Goal: Task Accomplishment & Management: Manage account settings

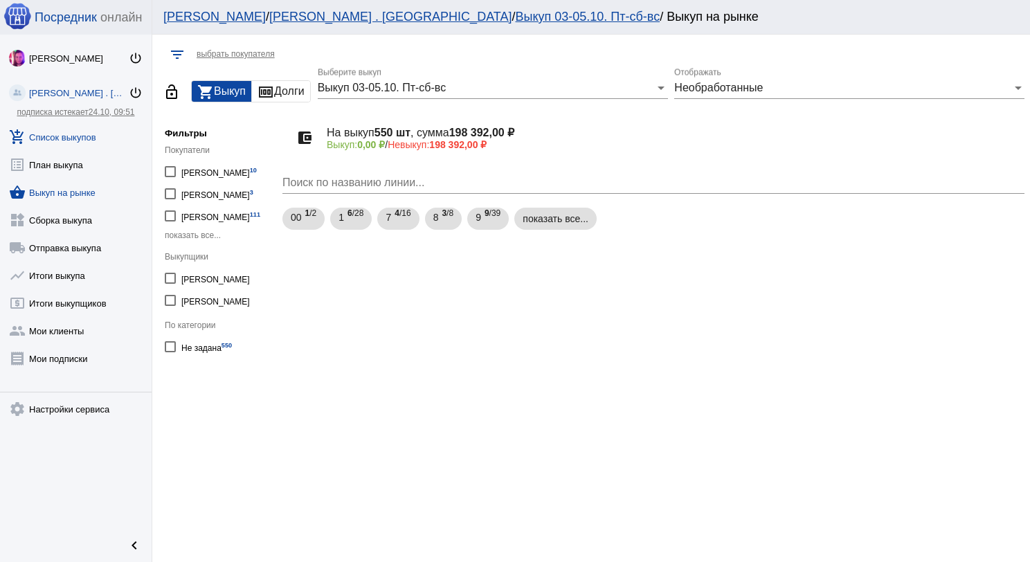
click at [93, 140] on link "add_shopping_cart Список выкупов" at bounding box center [76, 134] width 152 height 28
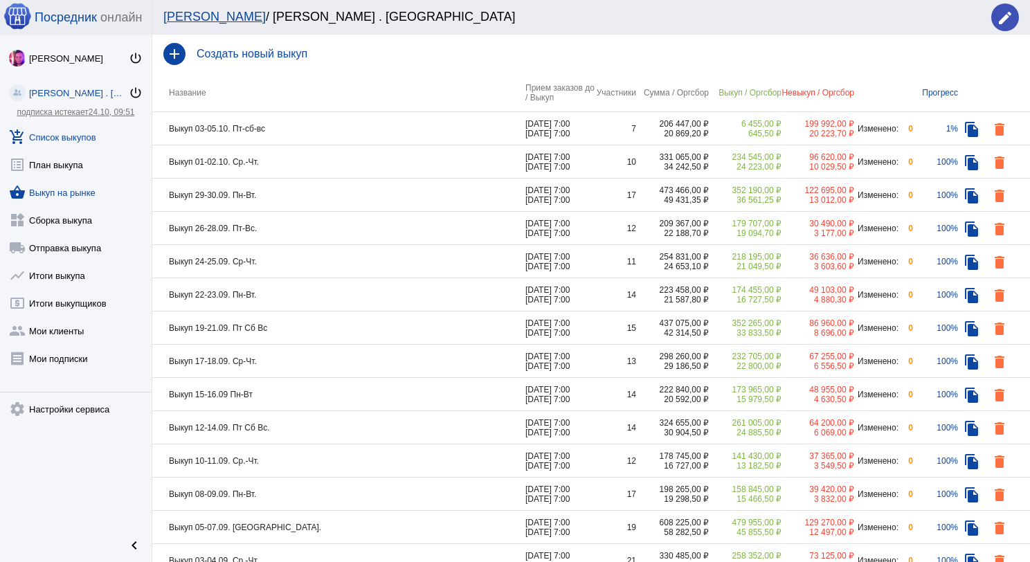
click at [96, 186] on link "shopping_basket Выкуп на рынке" at bounding box center [76, 190] width 152 height 28
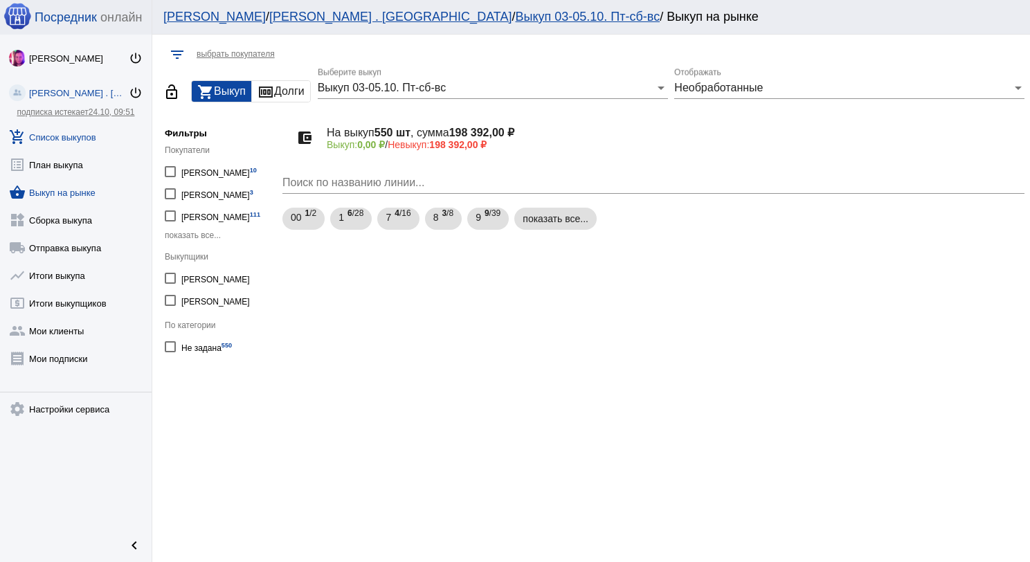
click at [87, 141] on link "add_shopping_cart Список выкупов" at bounding box center [76, 134] width 152 height 28
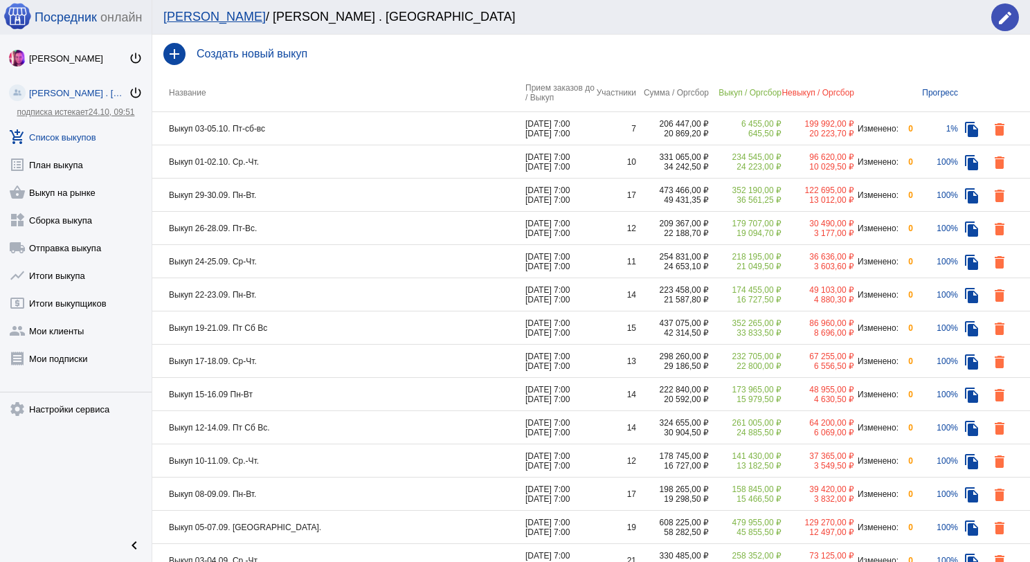
click at [298, 138] on td "Выкуп 03-05.10. Пт-сб-вс" at bounding box center [338, 128] width 373 height 33
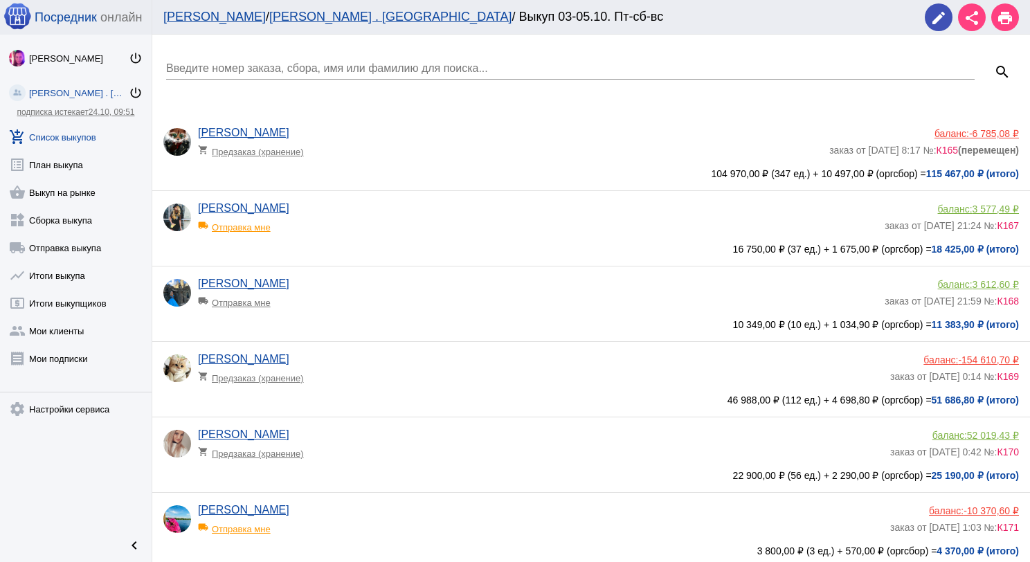
click at [373, 309] on div "Марина Адушева local_shipping Отправка мне" at bounding box center [541, 296] width 687 height 37
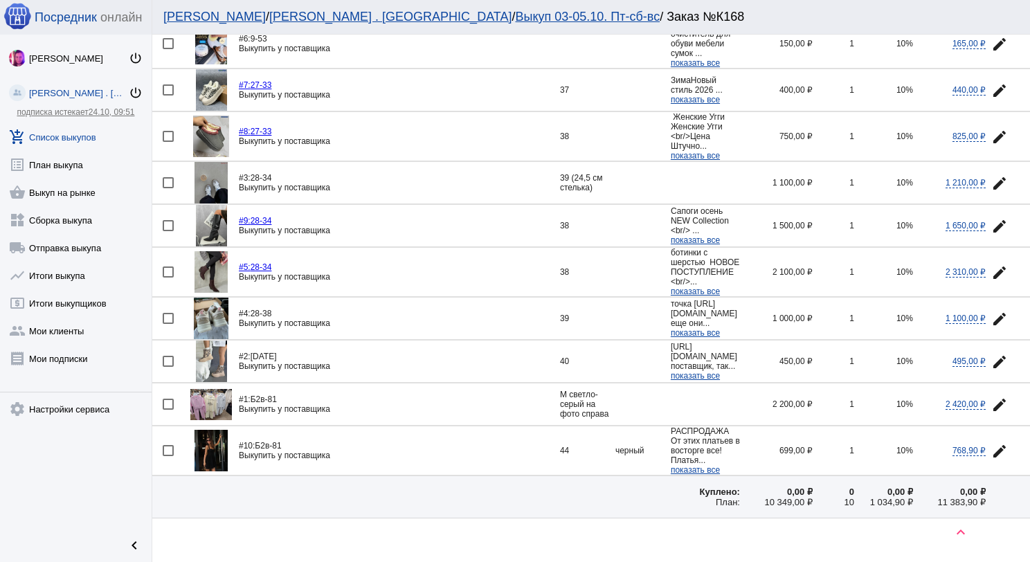
scroll to position [138, 0]
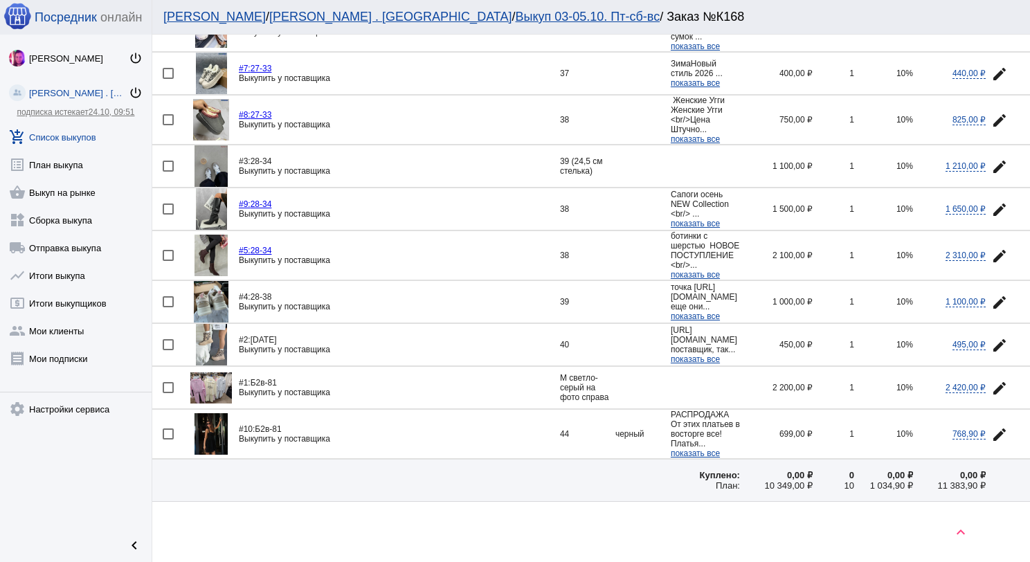
click at [202, 324] on img at bounding box center [211, 345] width 31 height 42
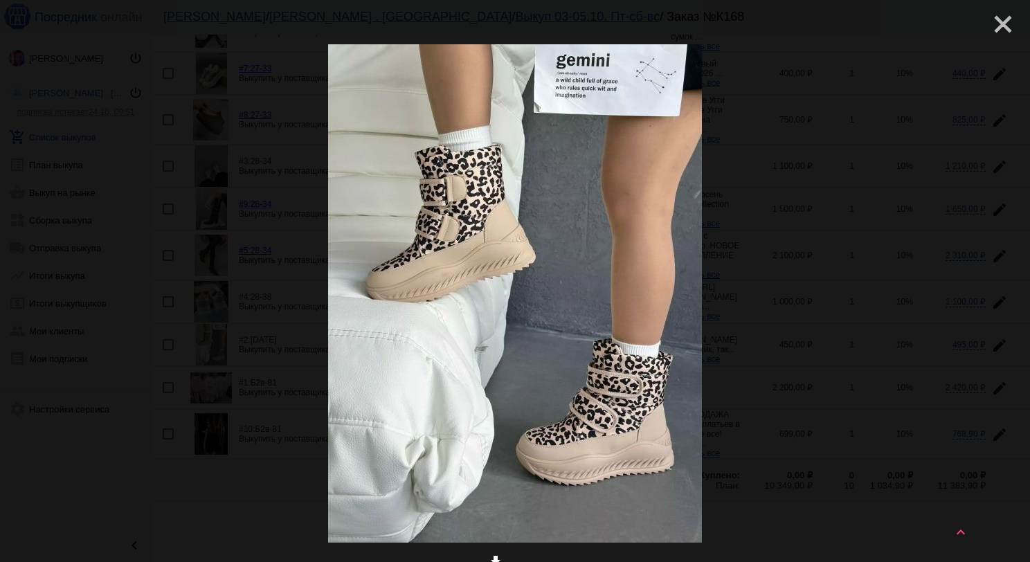
click at [996, 24] on mat-icon "close" at bounding box center [998, 18] width 17 height 17
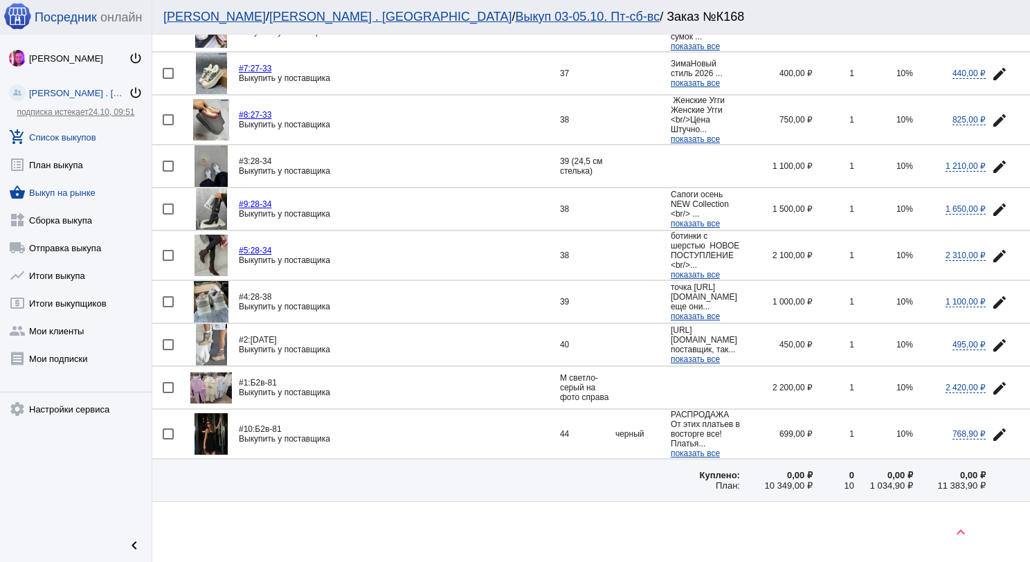
click at [79, 194] on link "shopping_basket Выкуп на рынке" at bounding box center [76, 190] width 152 height 28
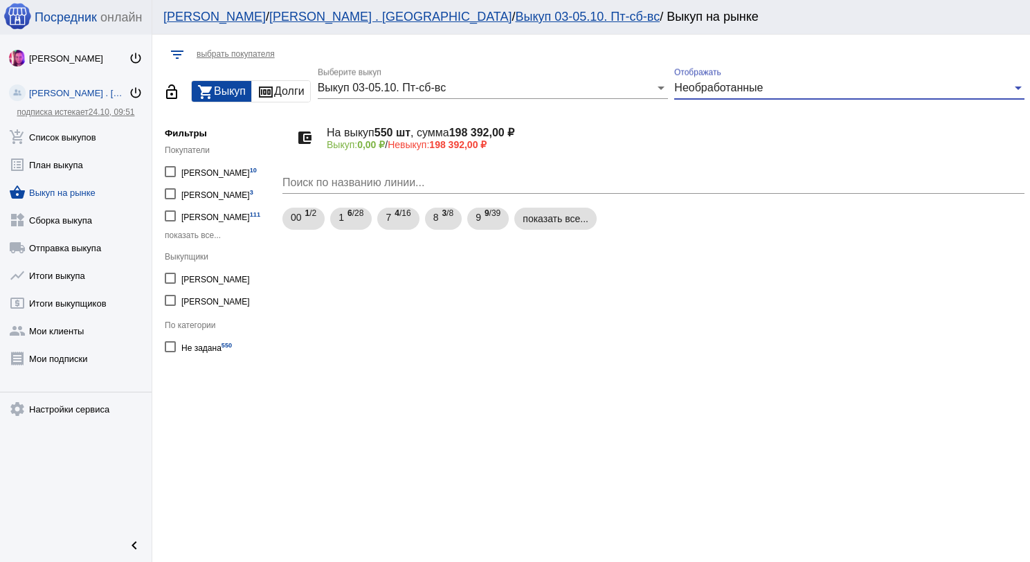
click at [736, 91] on span "Необработанные" at bounding box center [718, 88] width 89 height 12
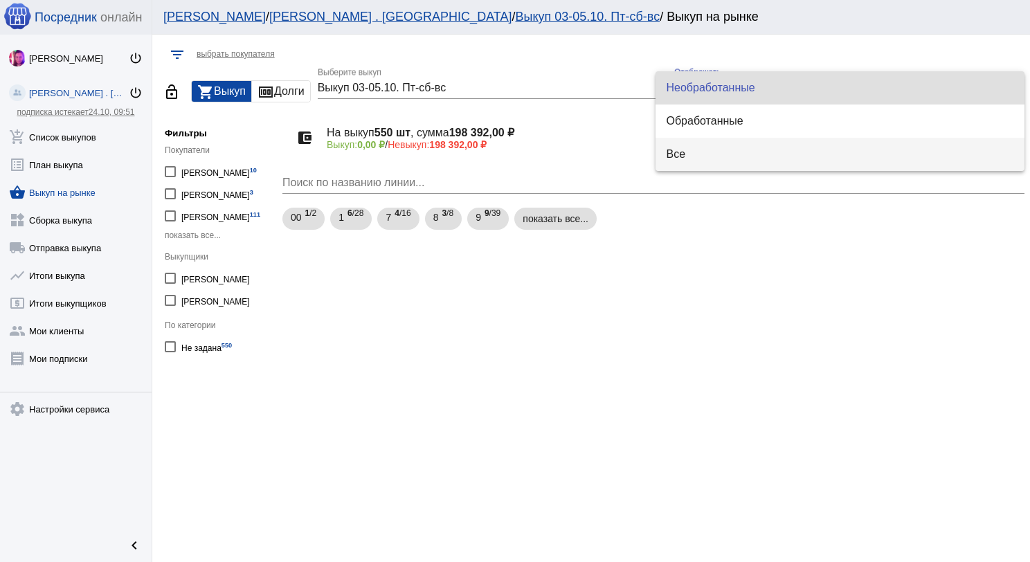
click at [719, 150] on span "Все" at bounding box center [841, 154] width 348 height 33
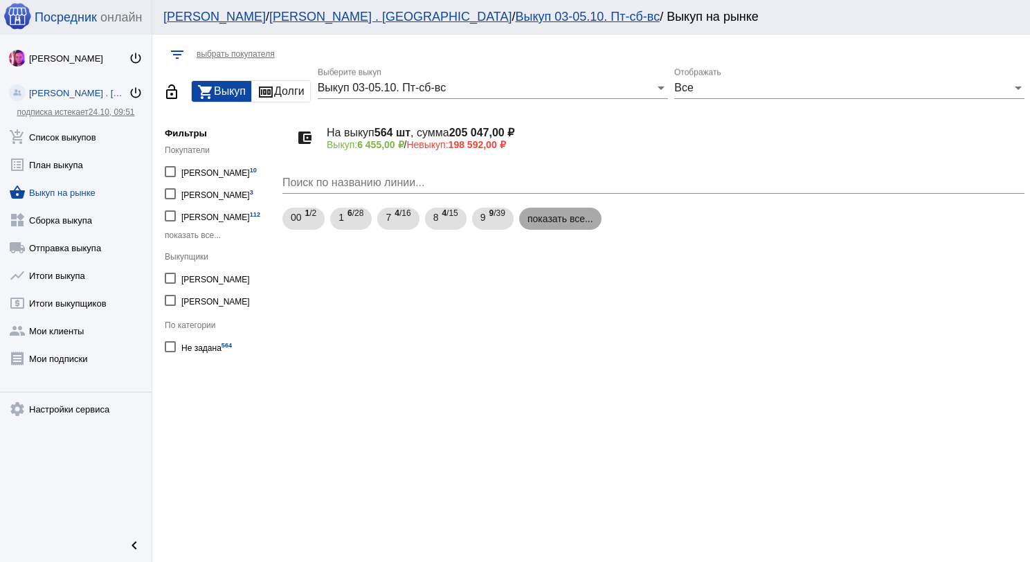
click at [564, 227] on mat-chip "показать все..." at bounding box center [560, 219] width 82 height 22
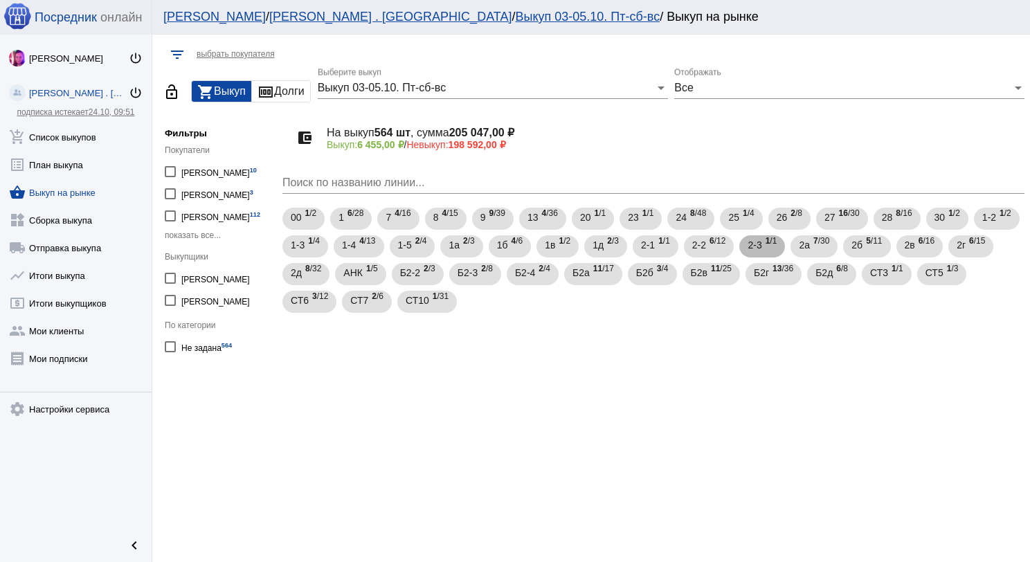
click at [759, 255] on span "2-3" at bounding box center [755, 245] width 14 height 25
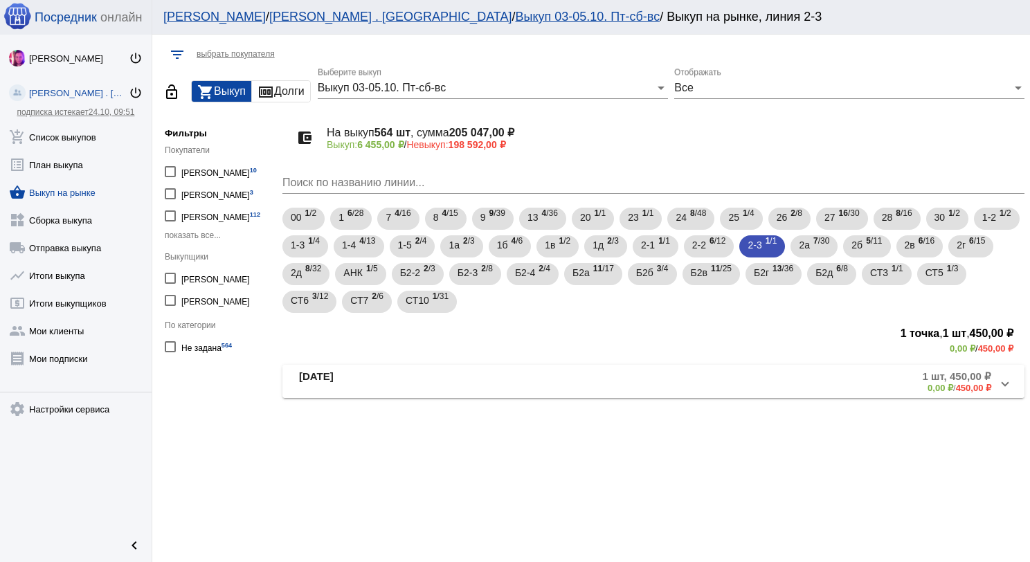
click at [455, 377] on mat-panel-title "[DATE]" at bounding box center [412, 381] width 227 height 23
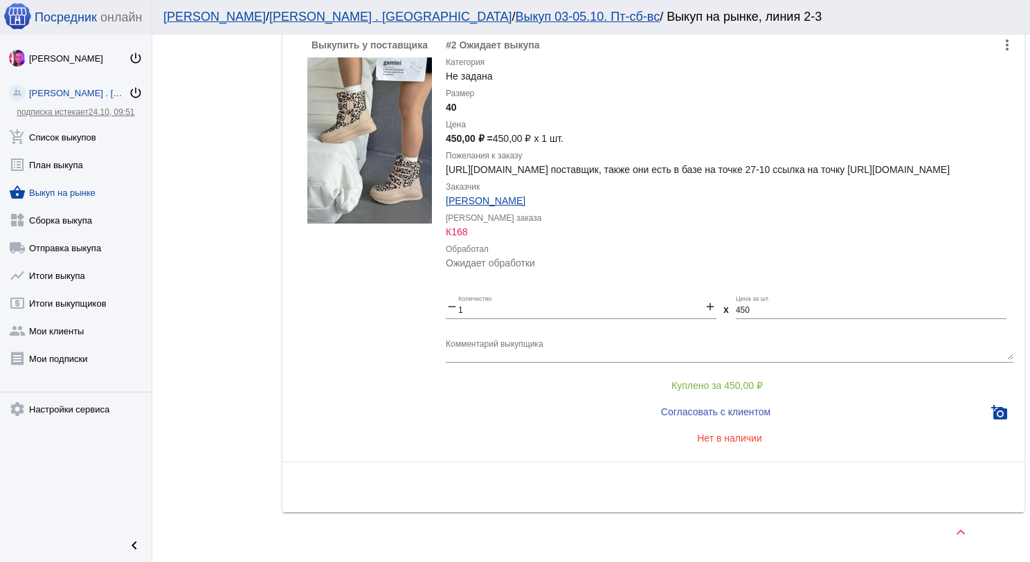
scroll to position [415, 0]
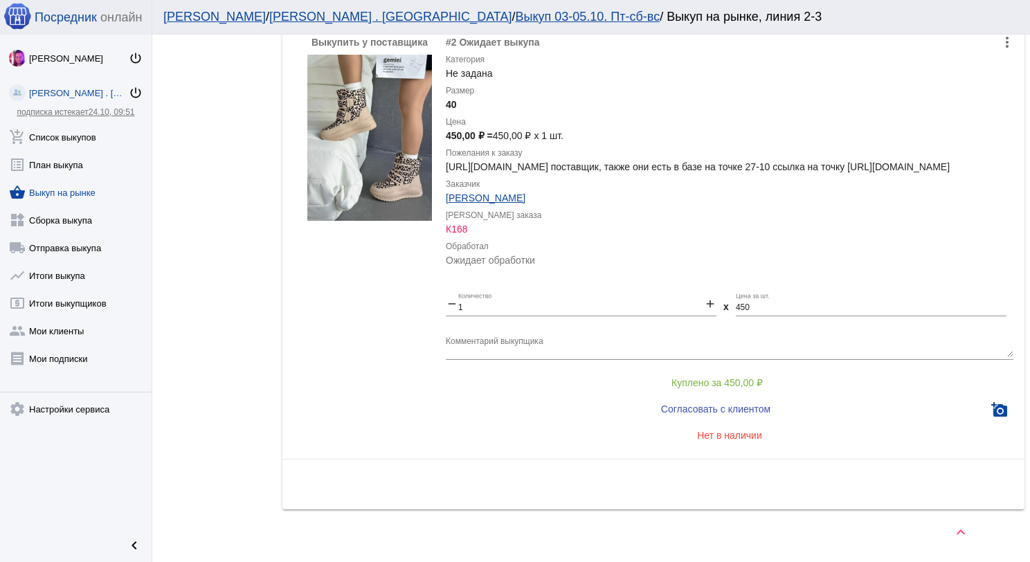
click at [576, 351] on textarea "Комментарий выкупщика" at bounding box center [730, 346] width 568 height 21
type textarea "Тут только оптом продают"
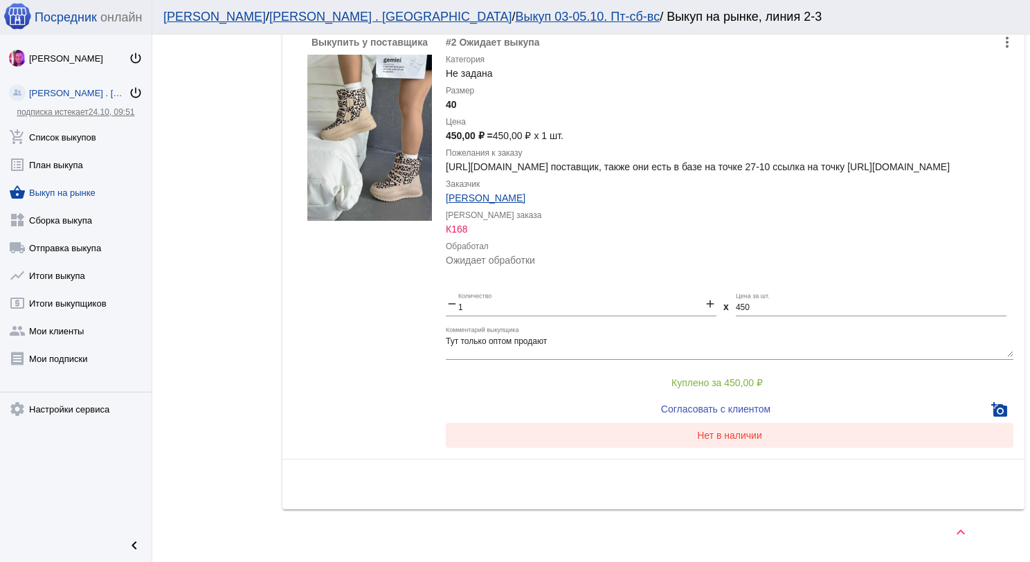
click at [737, 448] on button "Нет в наличии" at bounding box center [730, 435] width 568 height 25
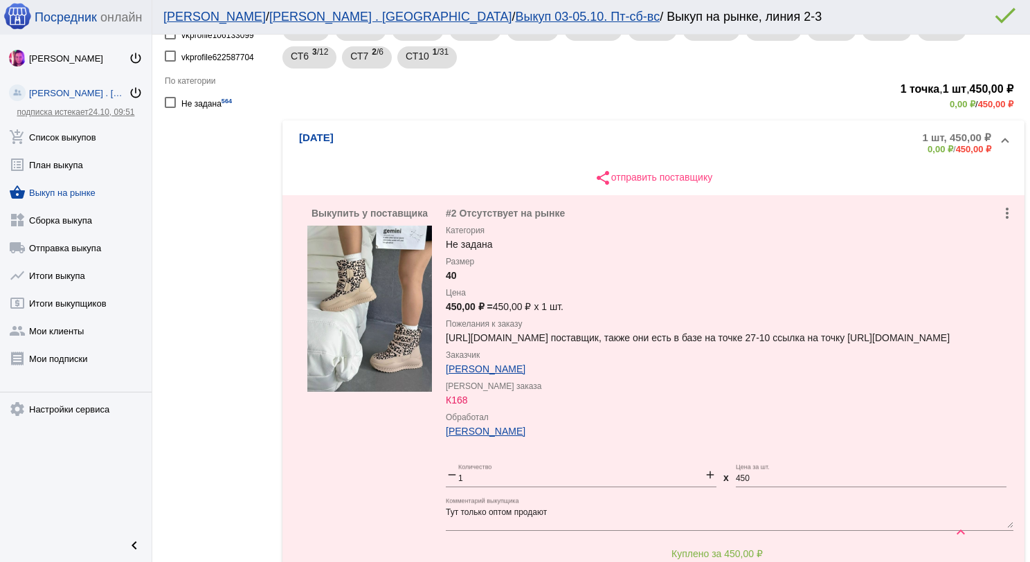
scroll to position [159, 0]
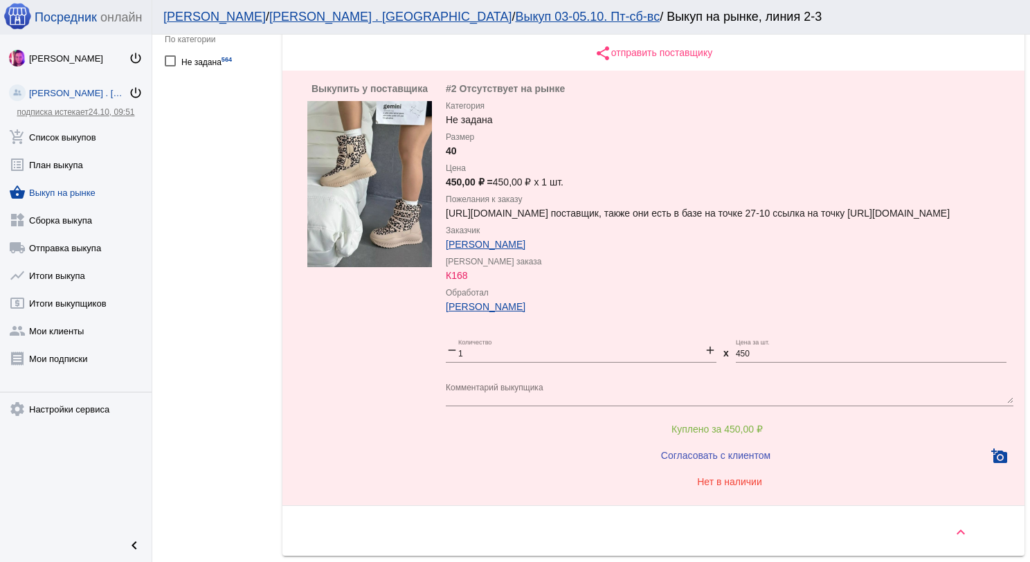
scroll to position [215, 0]
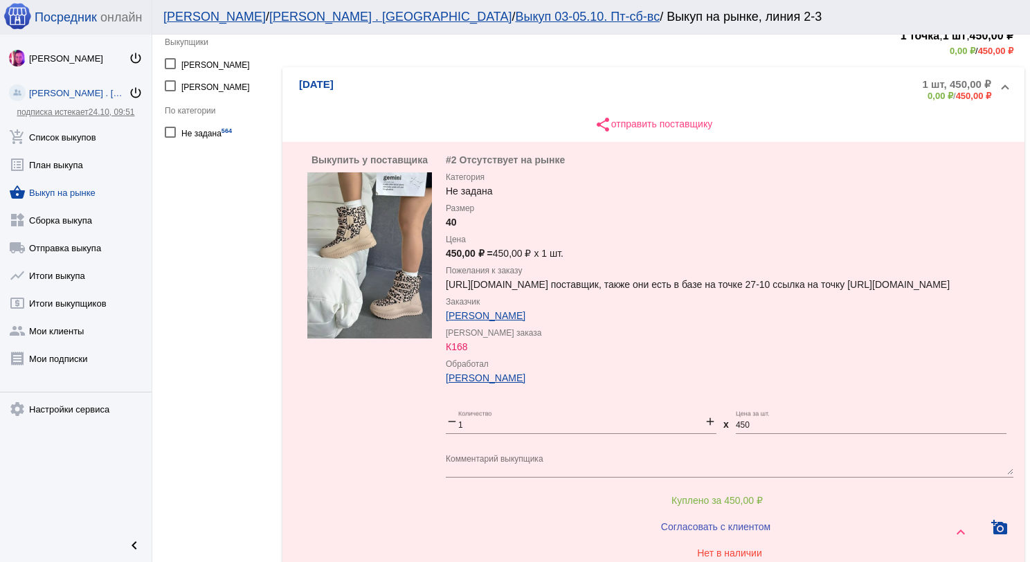
click at [549, 475] on textarea "Комментарий выкупщика" at bounding box center [730, 464] width 568 height 21
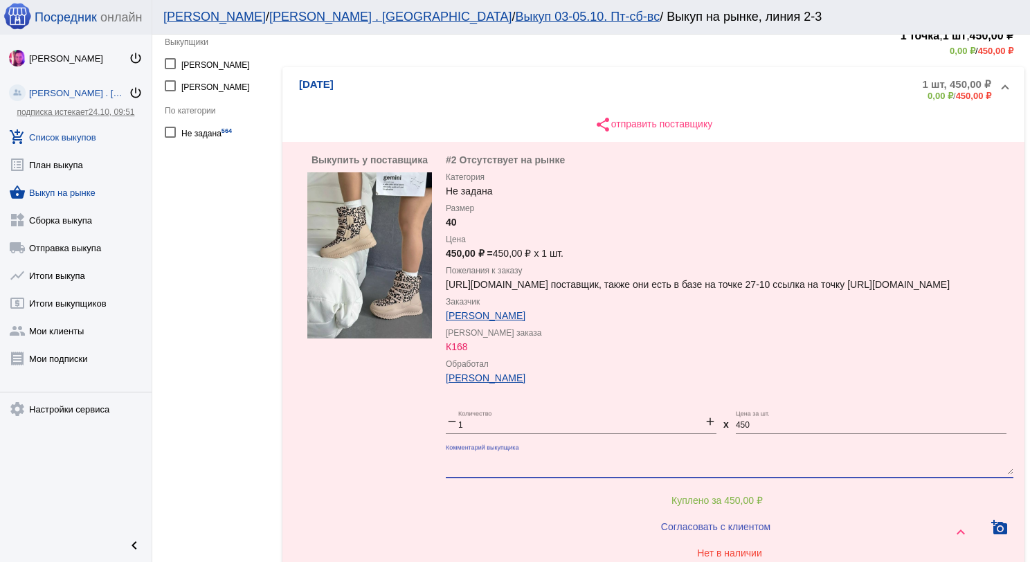
click at [75, 136] on link "add_shopping_cart Список выкупов" at bounding box center [76, 134] width 152 height 28
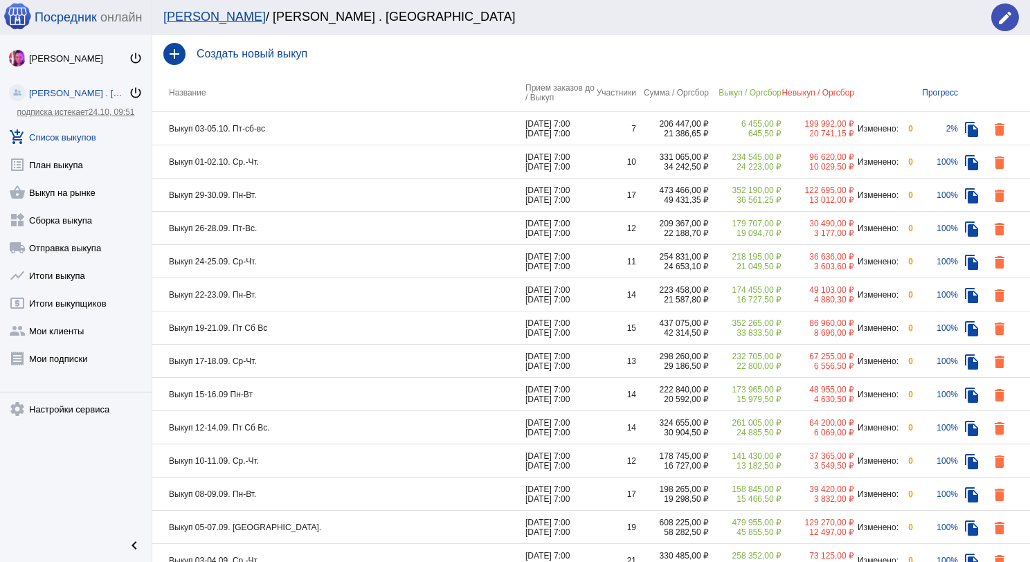
click at [313, 168] on td "Выкуп 01-02.10. Ср.-Чт." at bounding box center [338, 161] width 373 height 33
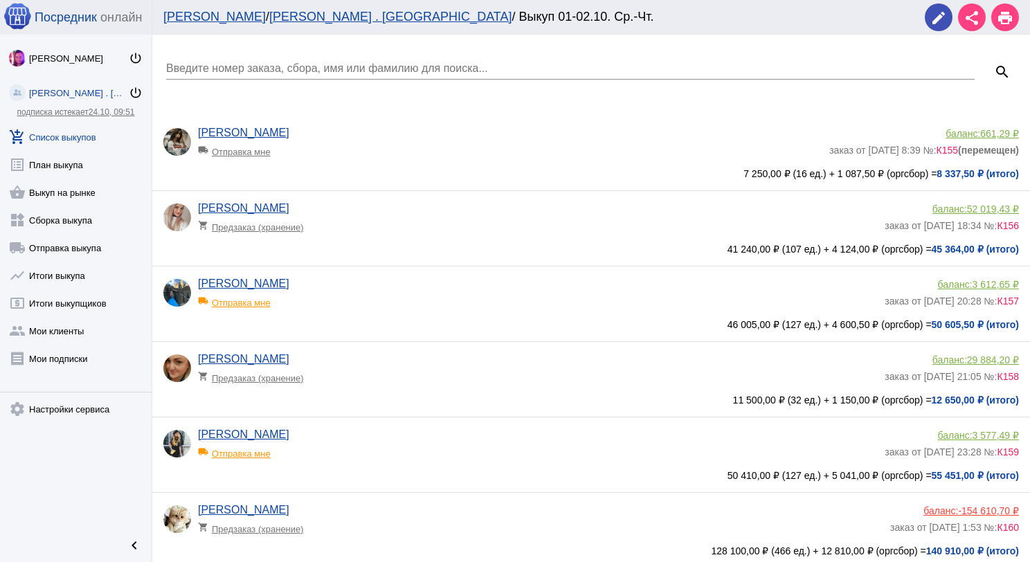
click at [87, 130] on link "add_shopping_cart Список выкупов" at bounding box center [76, 134] width 152 height 28
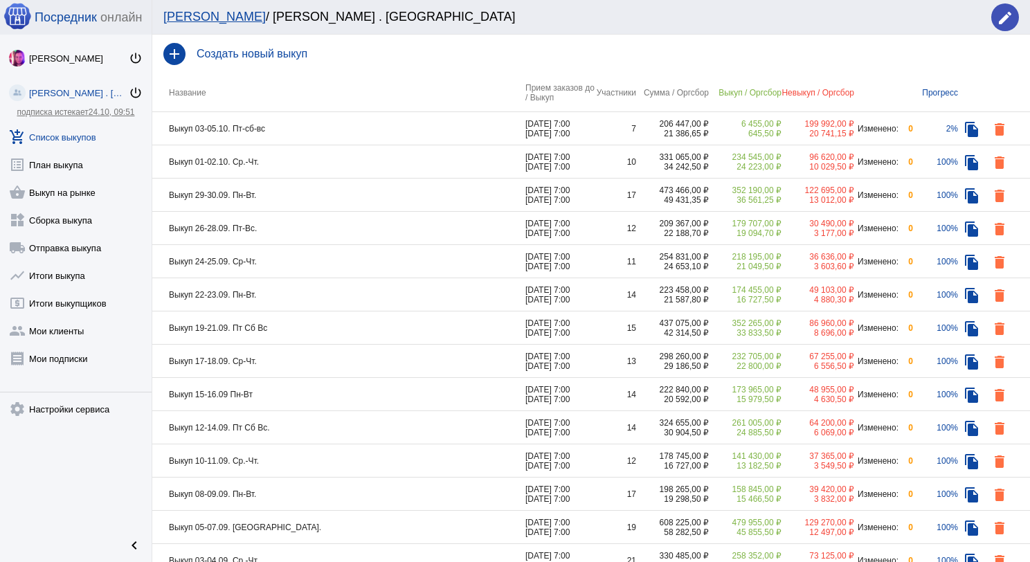
click at [335, 125] on td "Выкуп 03-05.10. Пт-сб-вс" at bounding box center [338, 128] width 373 height 33
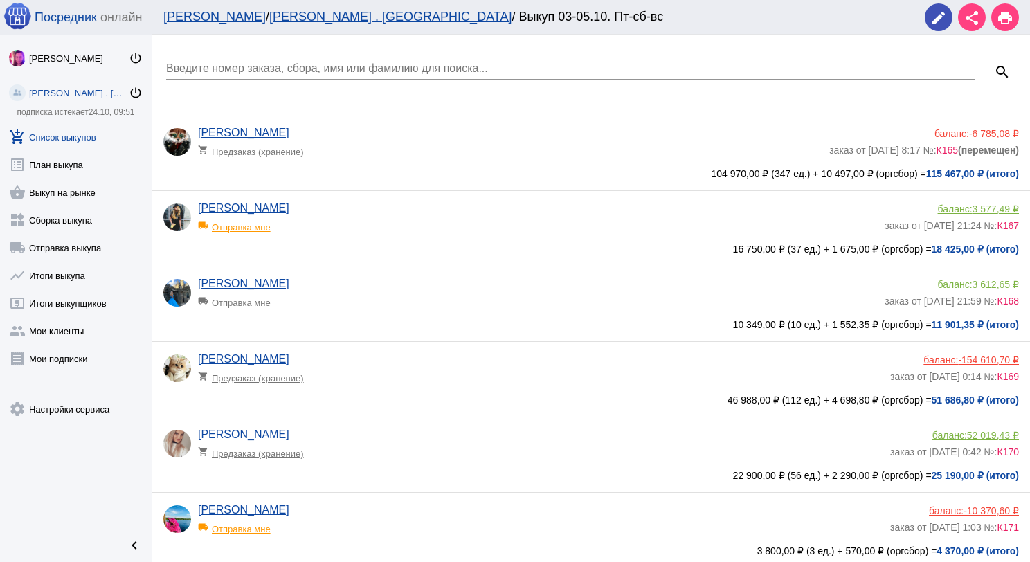
click at [368, 291] on app-delivery-type "local_shipping Отправка мне" at bounding box center [538, 299] width 680 height 18
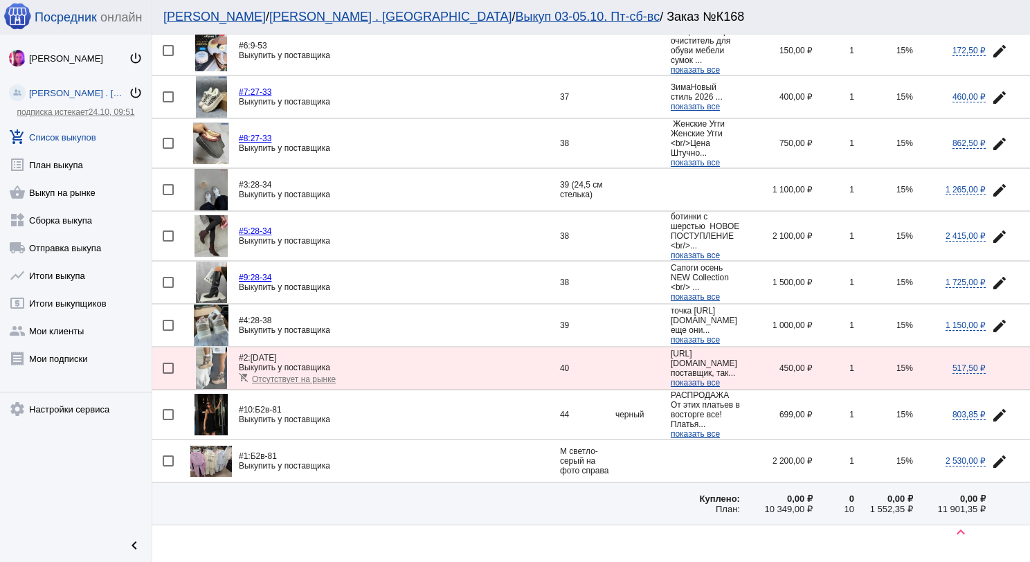
scroll to position [138, 0]
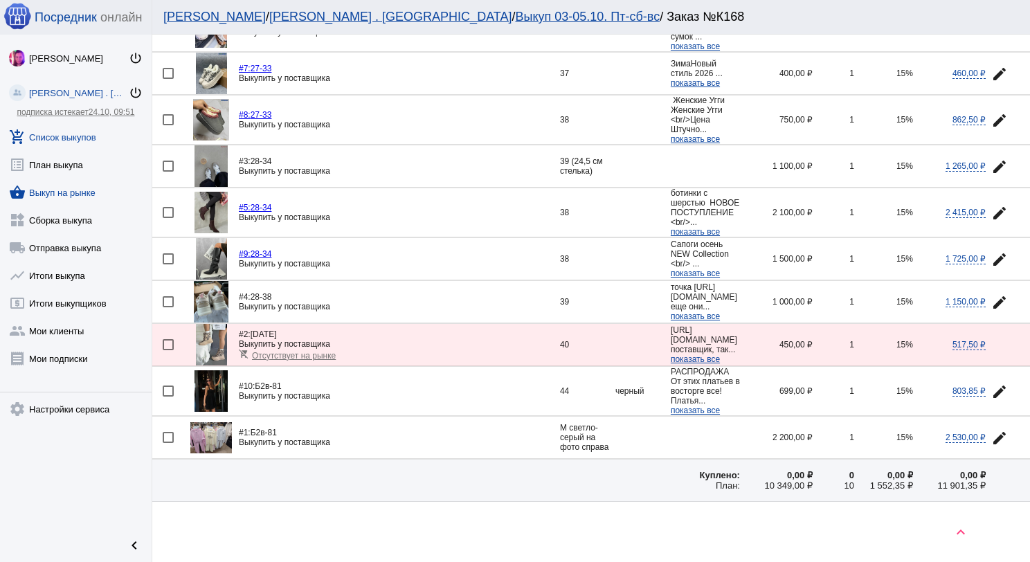
click at [78, 197] on link "shopping_basket Выкуп на рынке" at bounding box center [76, 190] width 152 height 28
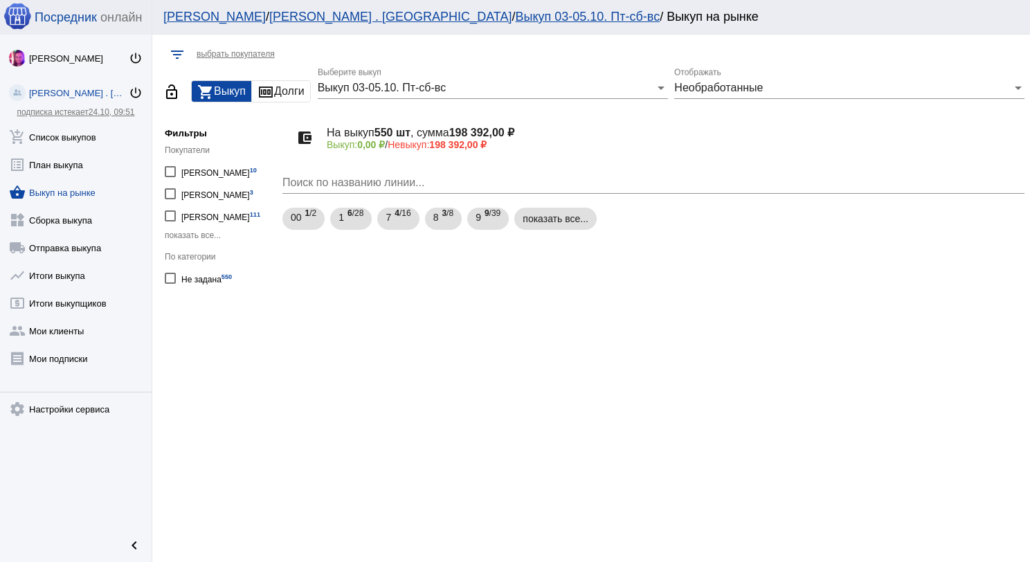
click at [744, 87] on span "Необработанные" at bounding box center [718, 88] width 89 height 12
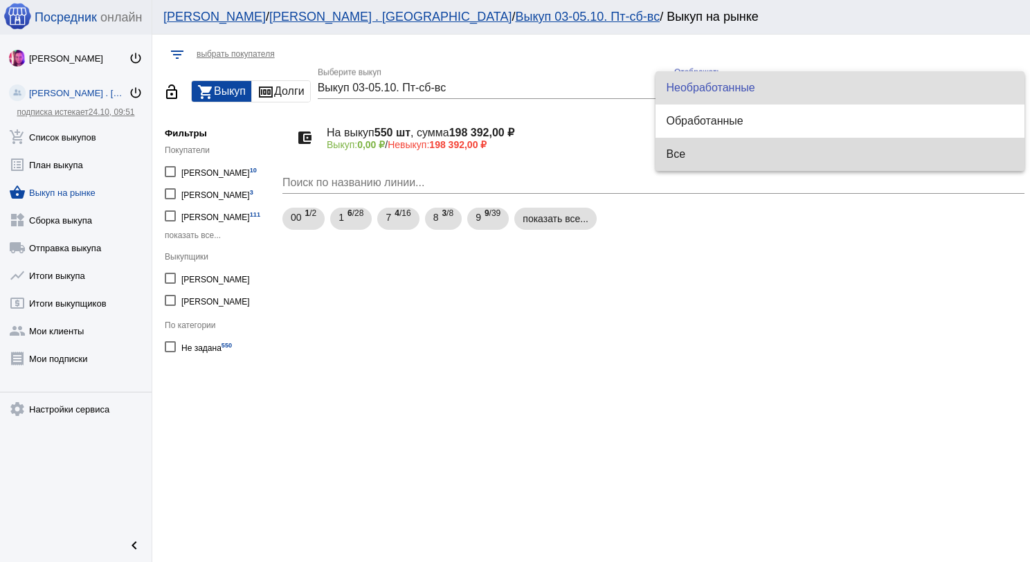
click at [755, 146] on span "Все" at bounding box center [841, 154] width 348 height 33
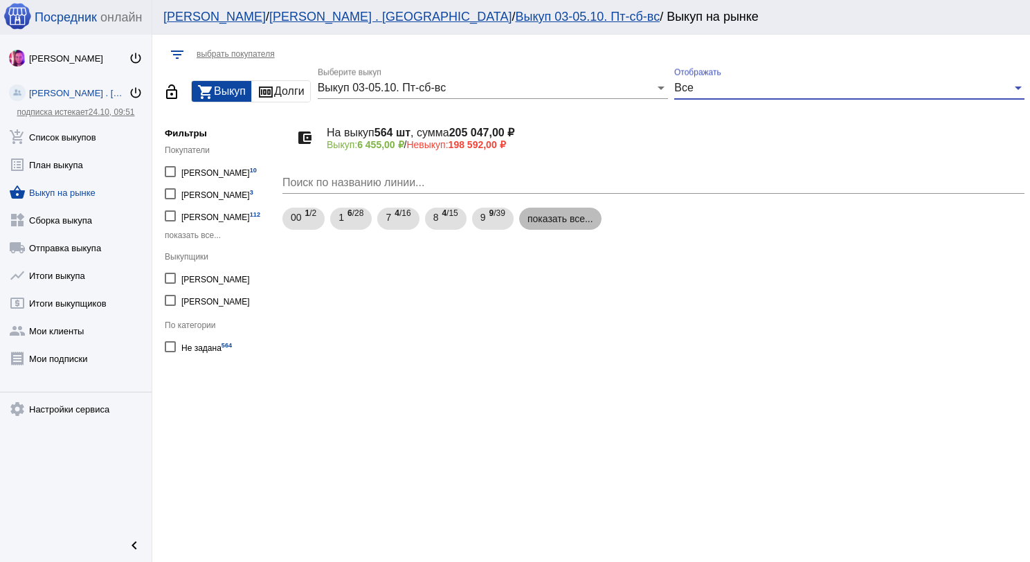
click at [573, 216] on mat-chip "показать все..." at bounding box center [560, 219] width 82 height 22
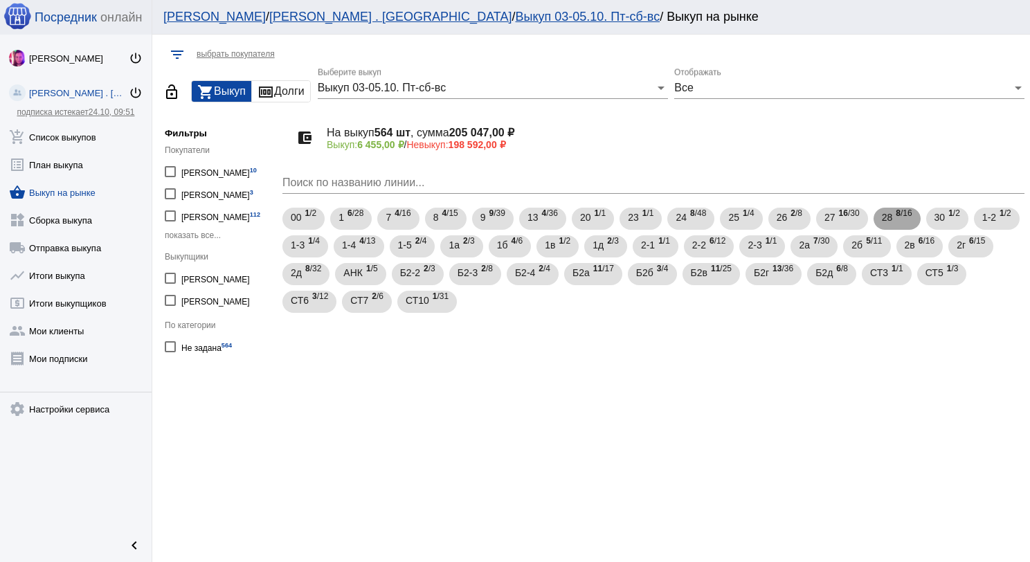
click at [900, 222] on span "8 /16" at bounding box center [904, 219] width 16 height 28
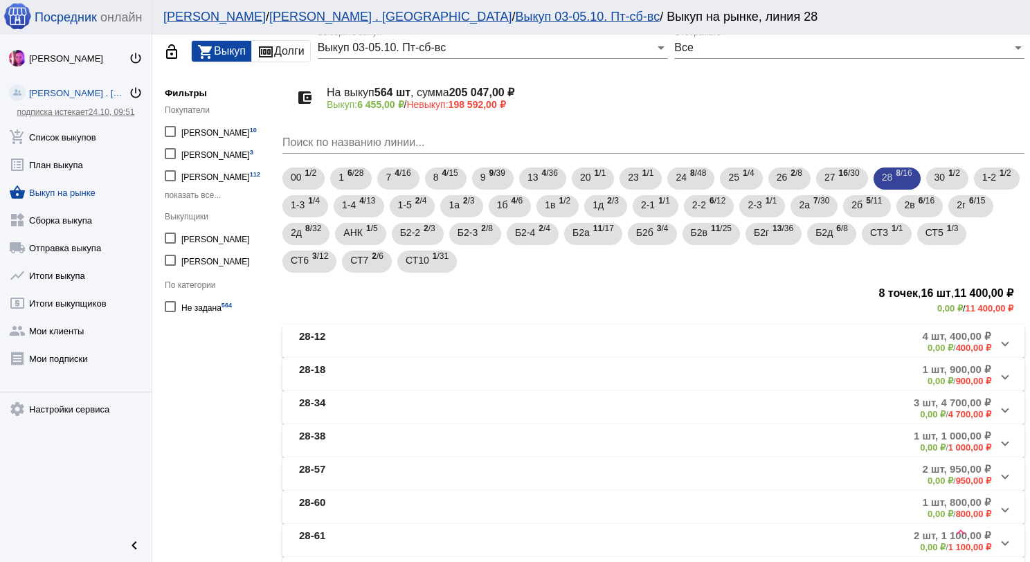
scroll to position [129, 0]
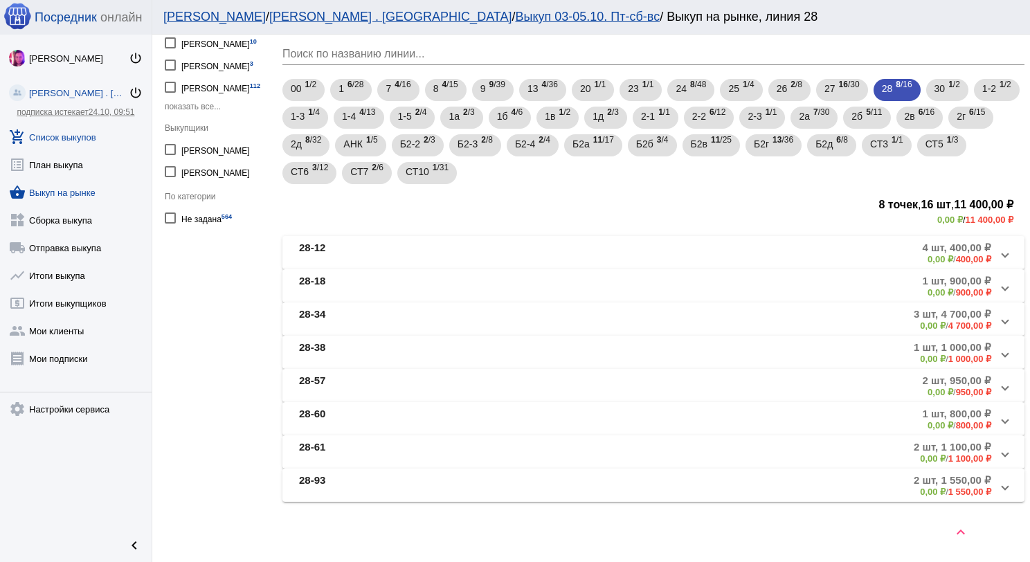
click at [85, 141] on link "add_shopping_cart Список выкупов" at bounding box center [76, 134] width 152 height 28
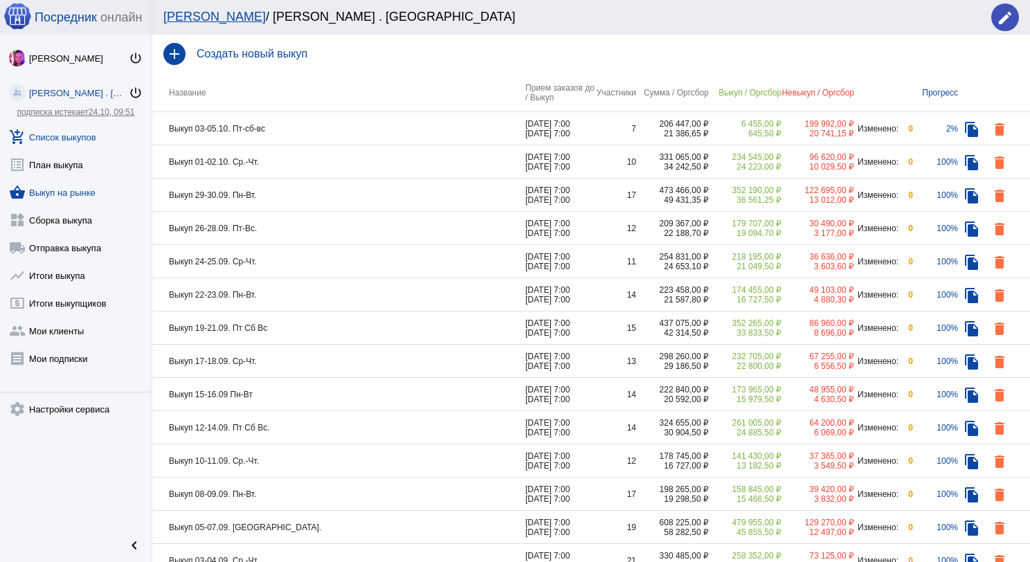
click at [35, 190] on link "shopping_basket Выкуп на рынке" at bounding box center [76, 190] width 152 height 28
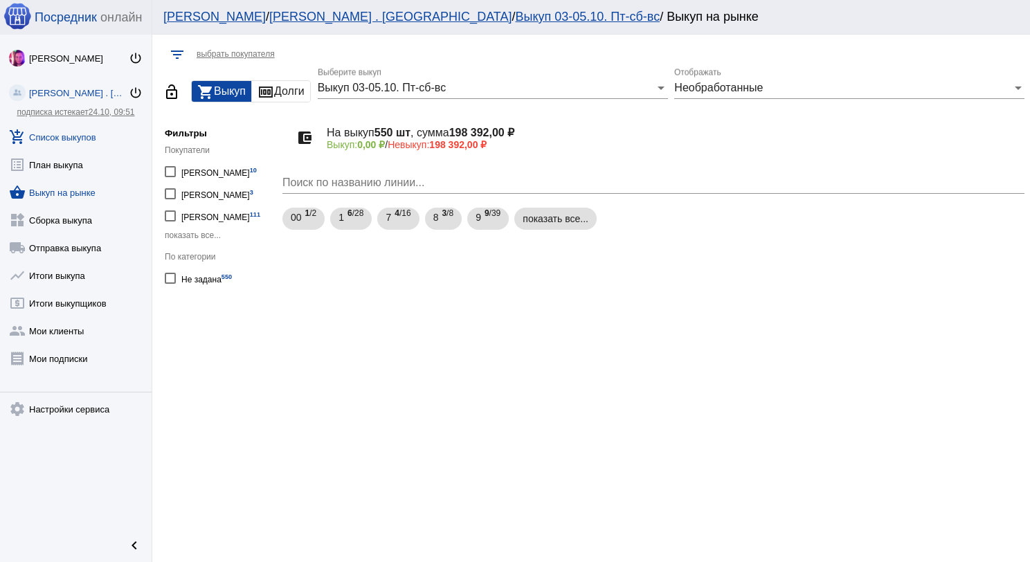
click at [78, 138] on link "add_shopping_cart Список выкупов" at bounding box center [76, 134] width 152 height 28
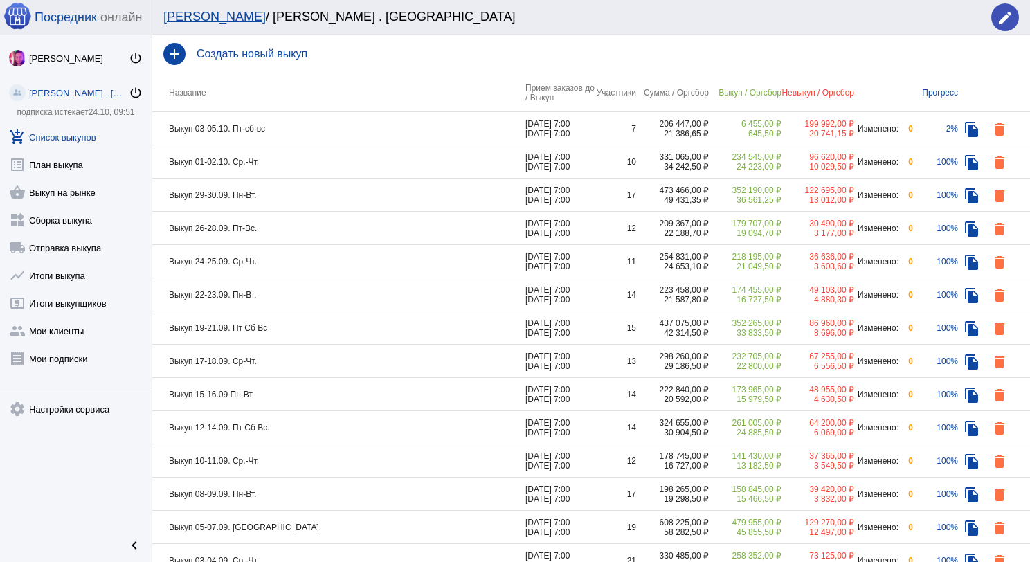
click at [315, 136] on td "Выкуп 03-05.10. Пт-сб-вс" at bounding box center [338, 128] width 373 height 33
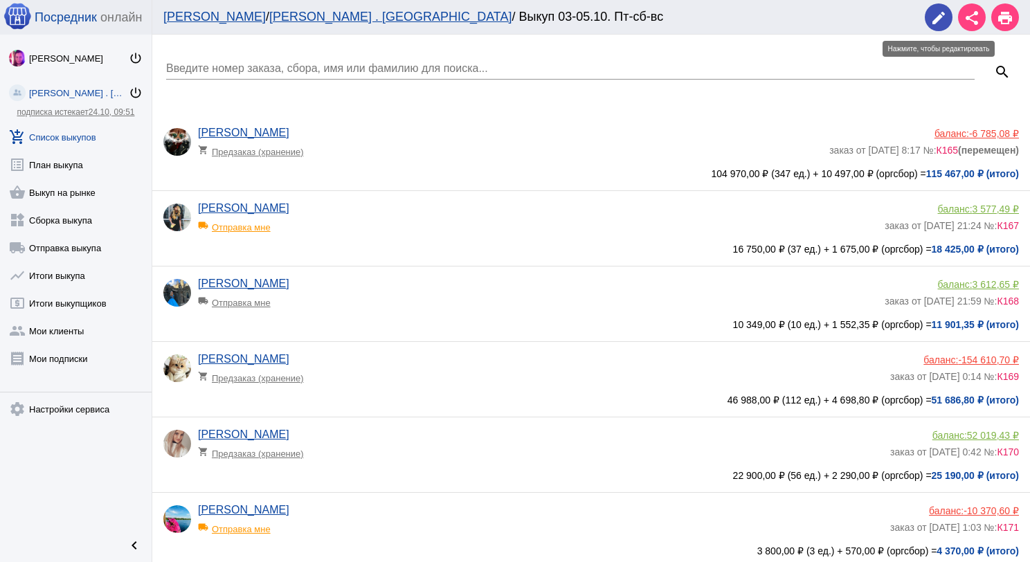
click at [947, 19] on button "edit" at bounding box center [939, 17] width 28 height 28
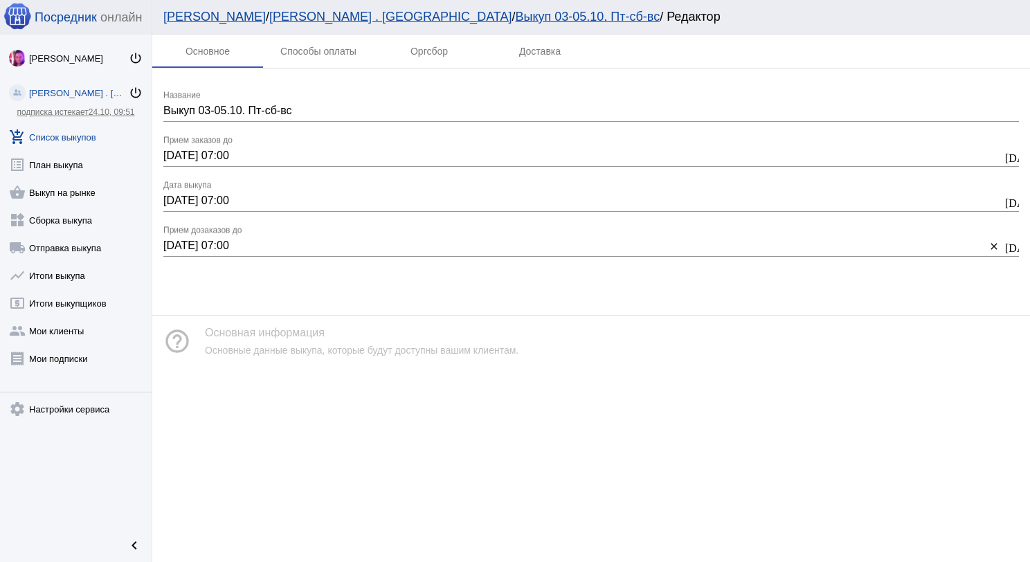
click at [233, 243] on input "[DATE] 07:00" at bounding box center [574, 246] width 823 height 12
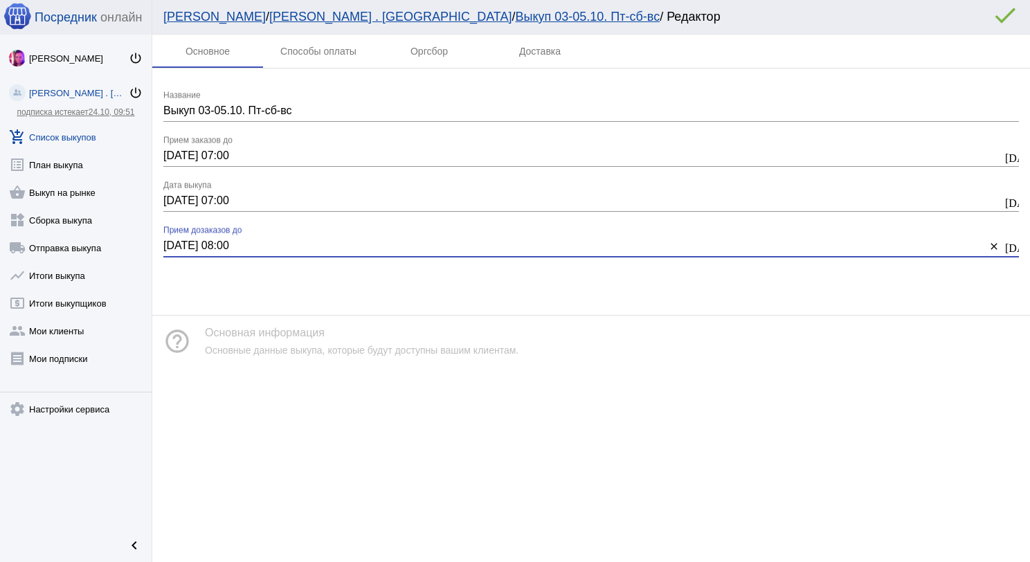
click at [1000, 21] on mat-icon "error_outline" at bounding box center [1006, 15] width 28 height 28
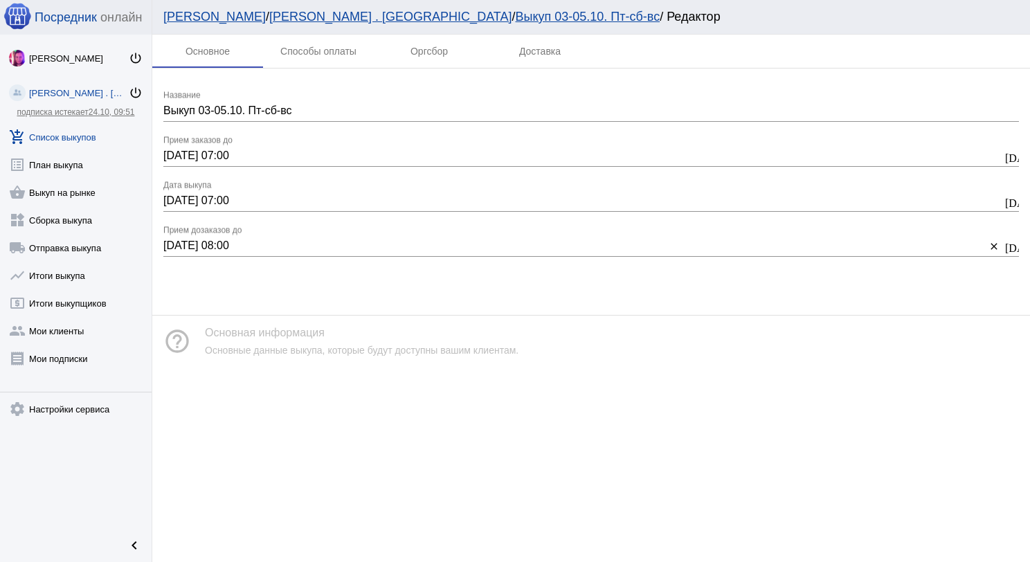
click at [231, 244] on input "[DATE] 08:00" at bounding box center [574, 246] width 823 height 12
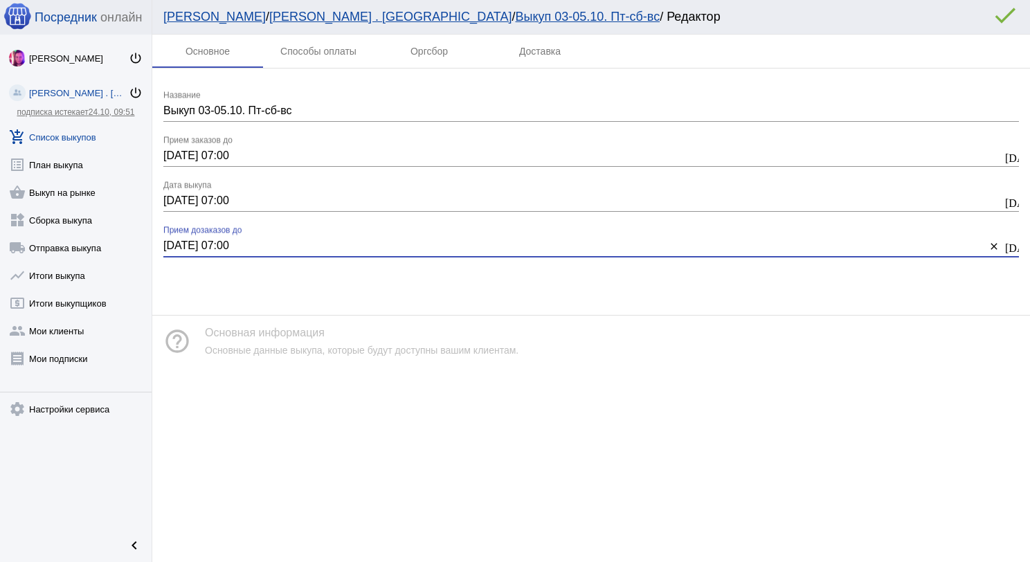
type input "[DATE] 07:00"
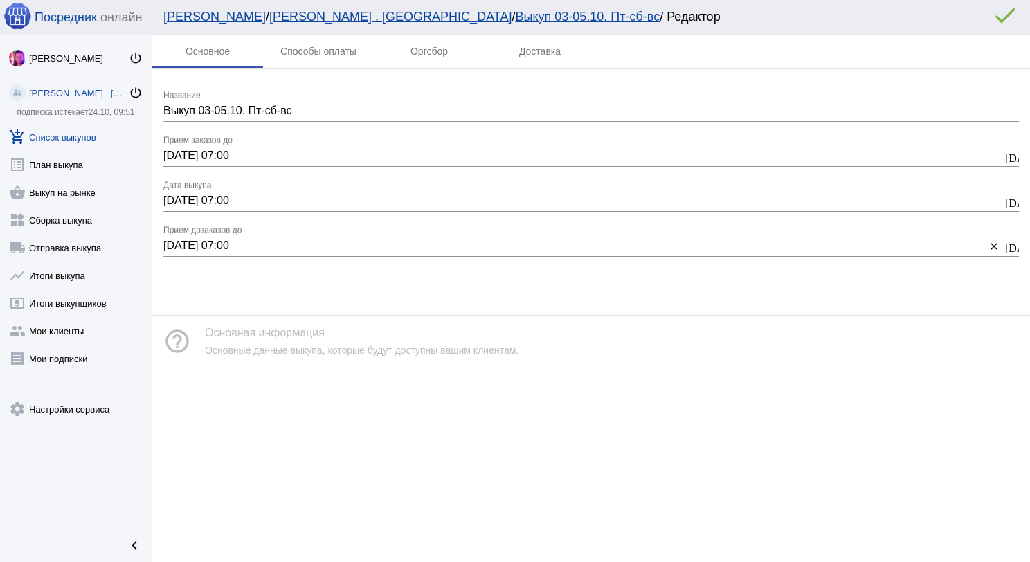
click at [999, 19] on mat-icon "error_outline" at bounding box center [1006, 15] width 28 height 28
